Goal: Find contact information: Find contact information

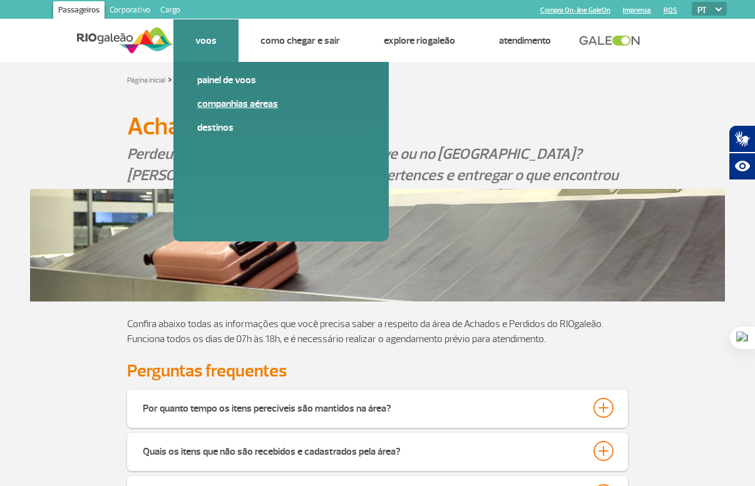
click at [223, 107] on link "Companhias Aéreas" at bounding box center [281, 104] width 168 height 14
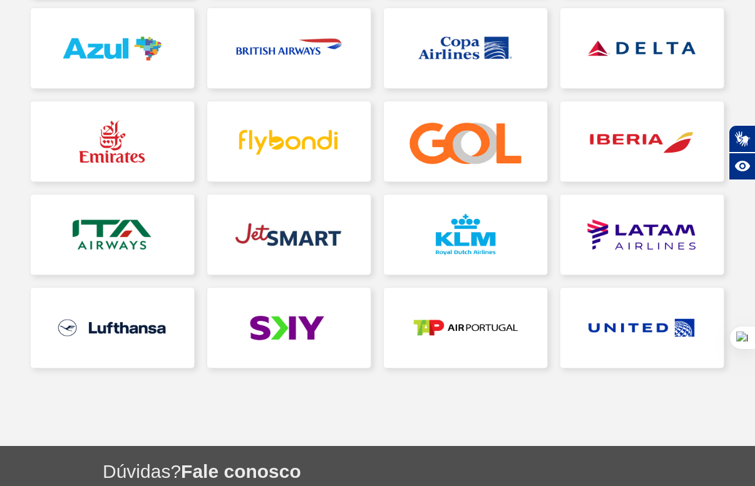
scroll to position [313, 0]
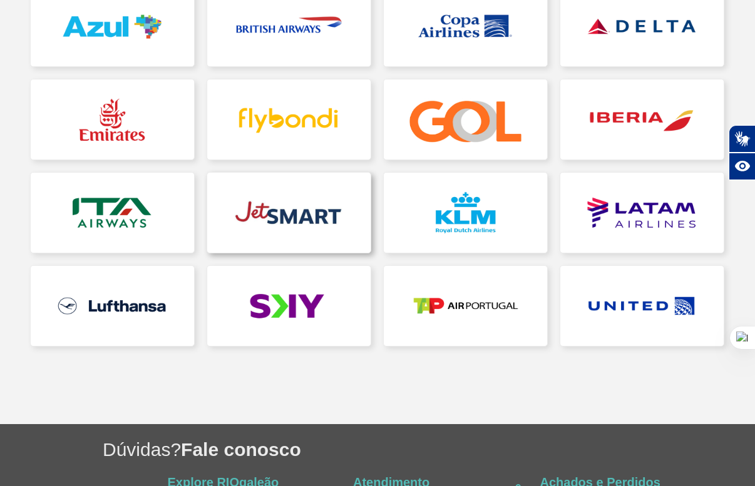
click at [264, 218] on link at bounding box center [288, 213] width 163 height 80
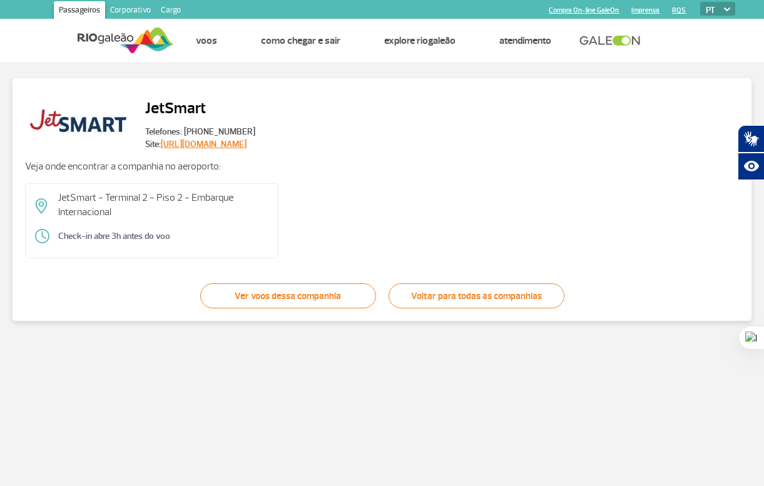
drag, startPoint x: 247, startPoint y: 128, endPoint x: 199, endPoint y: 132, distance: 48.4
click at [199, 132] on span "Telefones: +55 11 3042 1183" at bounding box center [200, 132] width 110 height 13
copy span "11 3042 1183"
click at [399, 190] on div "JetSmart - Terminal 2 - Piso 2 - Embarque Internacional Check-in abre 3h antes …" at bounding box center [382, 220] width 714 height 75
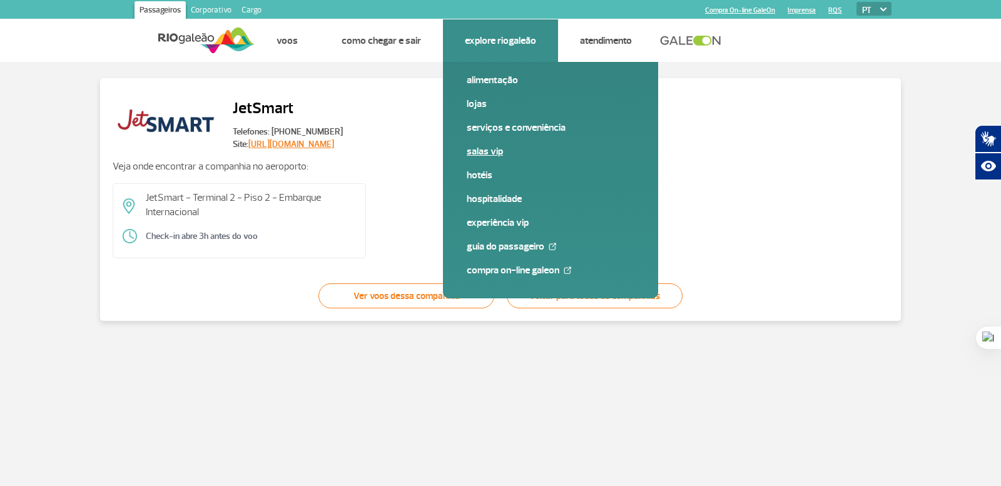
click at [485, 150] on link "Salas VIP" at bounding box center [551, 152] width 168 height 14
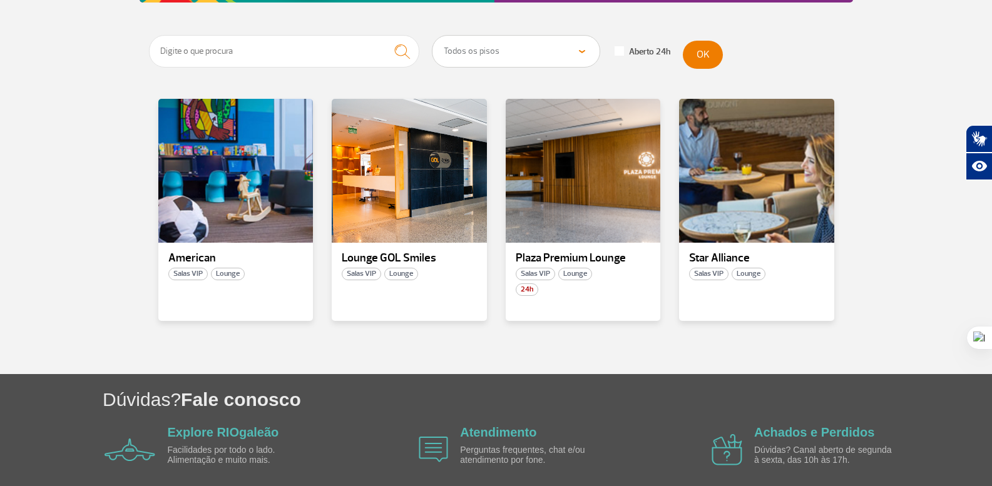
scroll to position [250, 0]
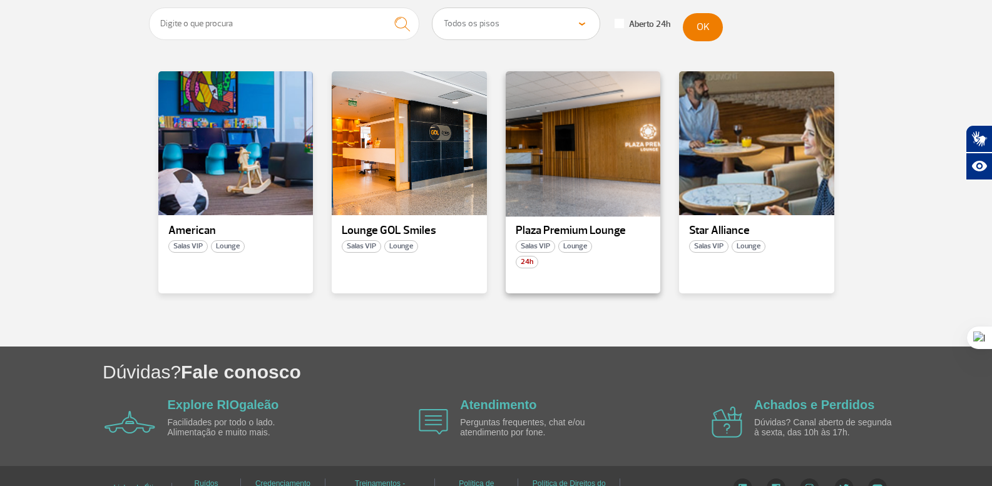
click at [591, 200] on div at bounding box center [583, 143] width 158 height 147
